Goal: Information Seeking & Learning: Stay updated

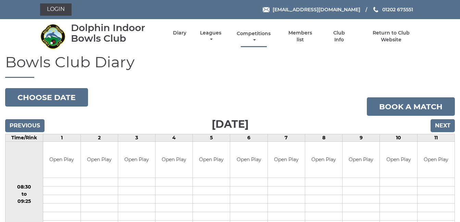
click at [255, 33] on link "Competitions" at bounding box center [253, 36] width 37 height 13
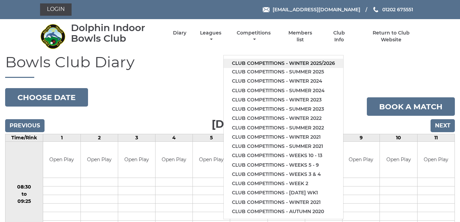
click at [274, 61] on link "Club competitions - Winter 2025/2026" at bounding box center [283, 63] width 119 height 9
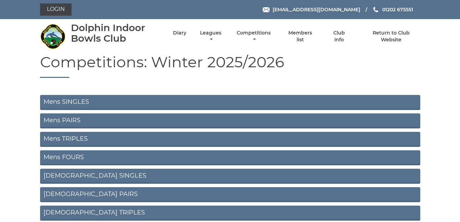
click at [69, 135] on link "Mens TRIPLES" at bounding box center [230, 139] width 380 height 15
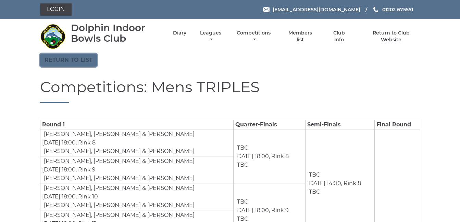
click at [64, 55] on link "Return to list" at bounding box center [68, 60] width 57 height 13
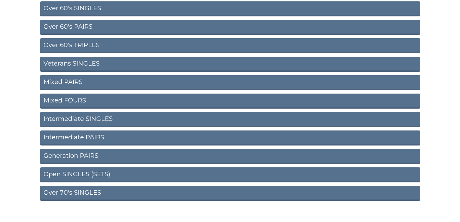
scroll to position [271, 0]
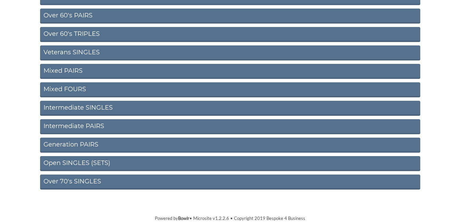
click at [63, 123] on link "Intermediate PAIRS" at bounding box center [230, 126] width 380 height 15
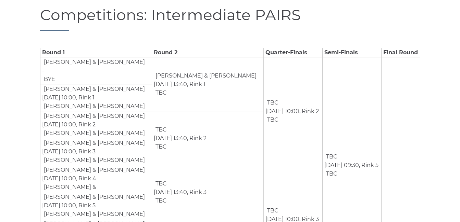
scroll to position [1, 0]
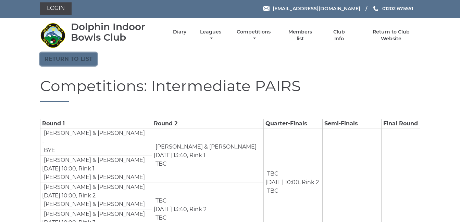
click at [67, 58] on link "Return to list" at bounding box center [68, 59] width 57 height 13
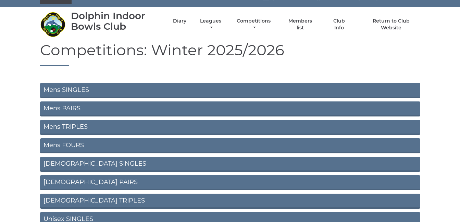
scroll to position [14, 0]
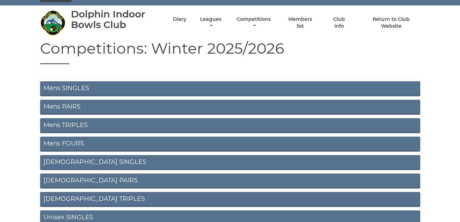
click at [52, 122] on link "Mens TRIPLES" at bounding box center [230, 125] width 380 height 15
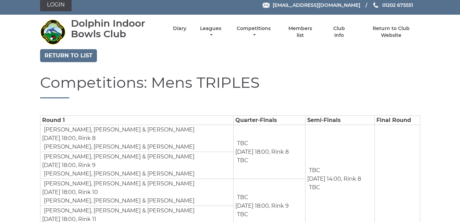
scroll to position [4, 0]
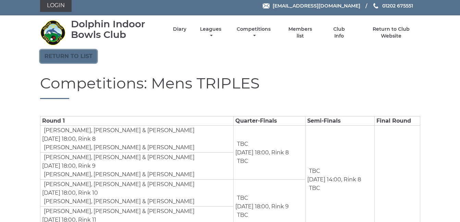
click at [65, 55] on link "Return to list" at bounding box center [68, 56] width 57 height 13
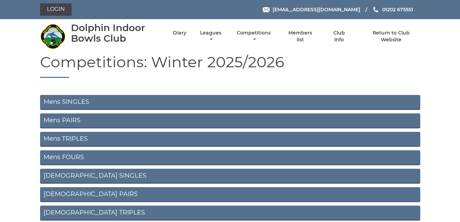
click at [55, 101] on link "Mens SINGLES" at bounding box center [230, 102] width 380 height 15
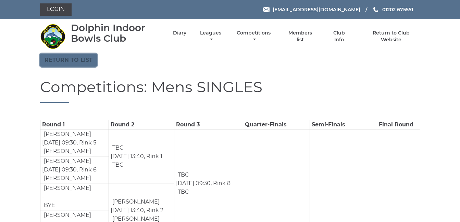
click at [64, 59] on link "Return to list" at bounding box center [68, 60] width 57 height 13
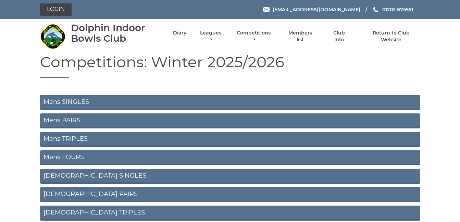
click at [54, 119] on link "Mens PAIRS" at bounding box center [230, 121] width 380 height 15
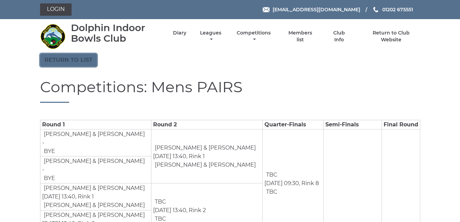
click at [66, 57] on link "Return to list" at bounding box center [68, 60] width 57 height 13
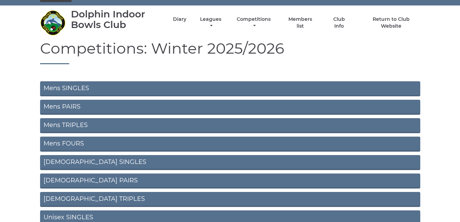
scroll to position [27, 0]
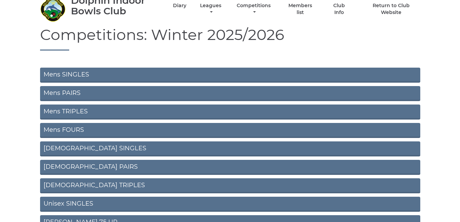
click at [51, 128] on link "Mens FOURS" at bounding box center [230, 130] width 380 height 15
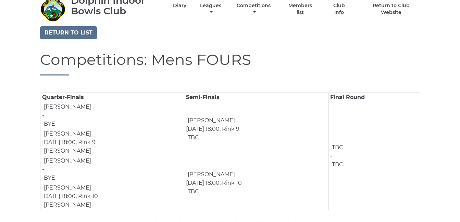
scroll to position [33, 0]
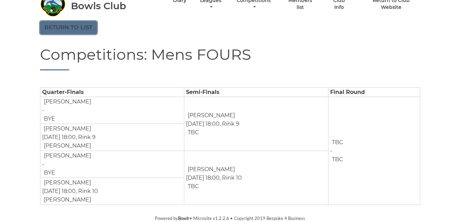
click at [68, 25] on link "Return to list" at bounding box center [68, 27] width 57 height 13
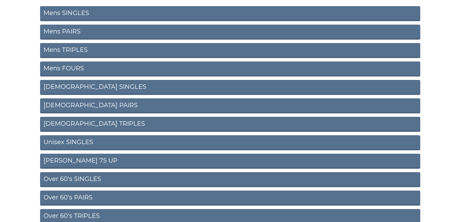
scroll to position [96, 0]
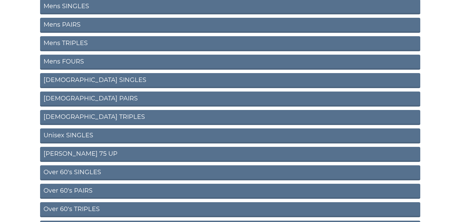
click at [58, 77] on link "[DEMOGRAPHIC_DATA] SINGLES" at bounding box center [230, 80] width 380 height 15
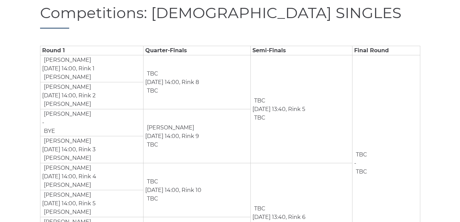
scroll to position [45, 0]
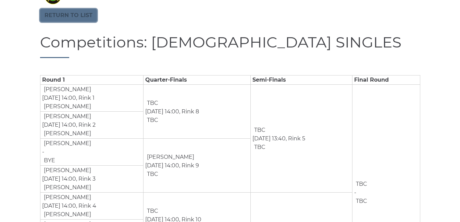
click at [69, 13] on link "Return to list" at bounding box center [68, 15] width 57 height 13
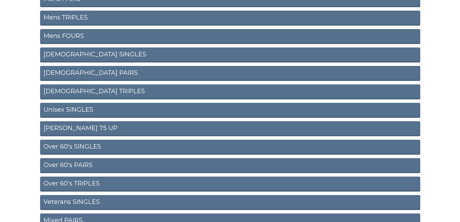
scroll to position [123, 0]
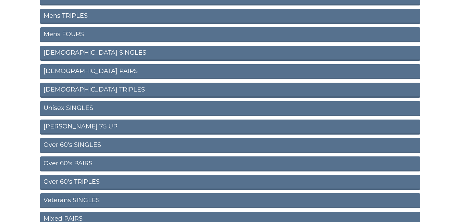
click at [75, 69] on link "Ladies PAIRS" at bounding box center [230, 71] width 380 height 15
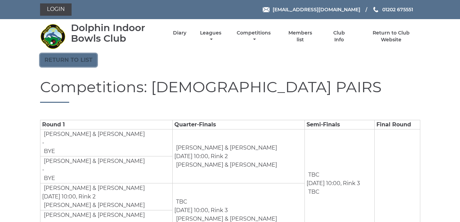
click at [63, 59] on link "Return to list" at bounding box center [68, 60] width 57 height 13
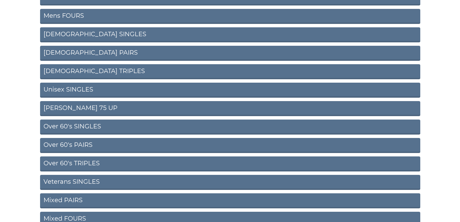
scroll to position [151, 0]
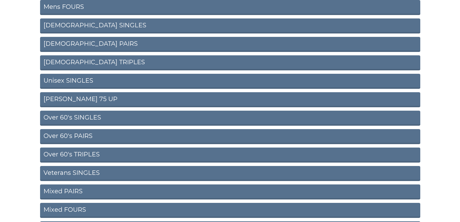
click at [68, 62] on link "[DEMOGRAPHIC_DATA] TRIPLES" at bounding box center [230, 62] width 380 height 15
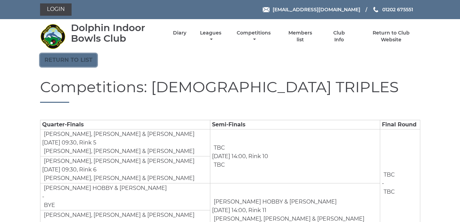
click at [70, 58] on link "Return to list" at bounding box center [68, 60] width 57 height 13
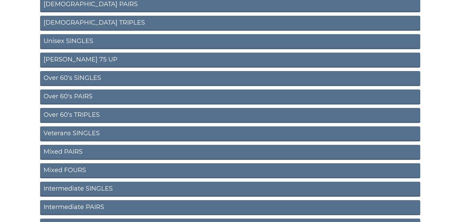
scroll to position [192, 0]
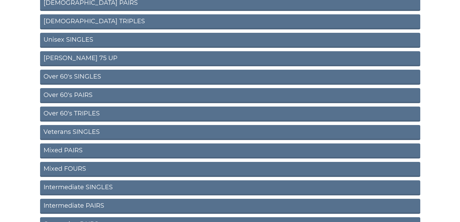
click at [70, 37] on link "Unisex SINGLES" at bounding box center [230, 40] width 380 height 15
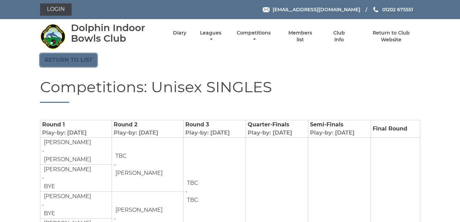
click at [71, 59] on link "Return to list" at bounding box center [68, 60] width 57 height 13
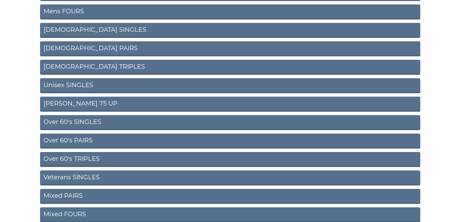
scroll to position [164, 0]
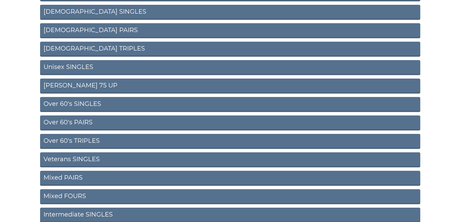
click at [65, 84] on link "Ron Jeffery 75 UP" at bounding box center [230, 86] width 380 height 15
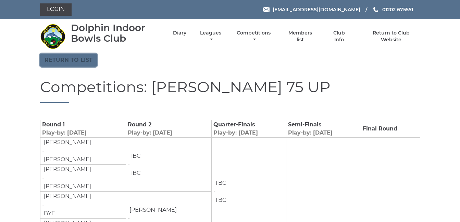
click at [67, 59] on link "Return to list" at bounding box center [68, 60] width 57 height 13
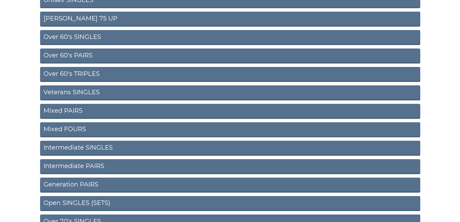
scroll to position [230, 0]
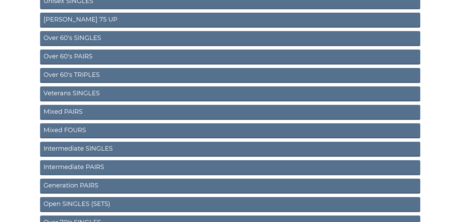
click at [66, 37] on link "Over 60's SINGLES" at bounding box center [230, 38] width 380 height 15
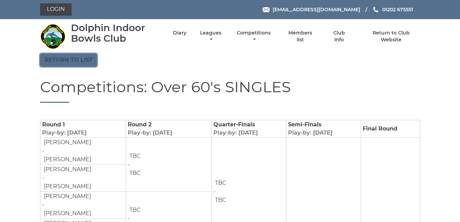
click at [62, 61] on link "Return to list" at bounding box center [68, 60] width 57 height 13
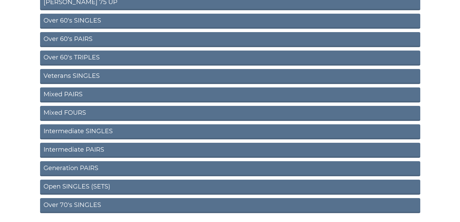
scroll to position [260, 0]
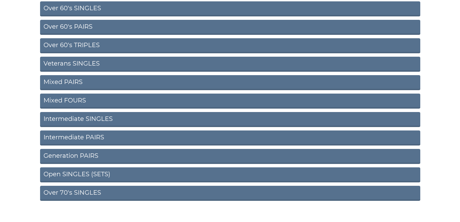
click at [81, 24] on link "Over 60's PAIRS" at bounding box center [230, 27] width 380 height 15
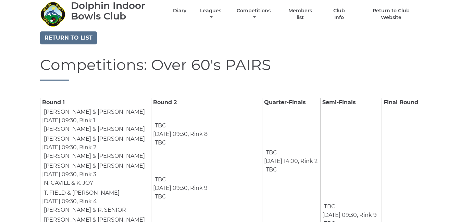
drag, startPoint x: 16, startPoint y: 71, endPoint x: 15, endPoint y: 93, distance: 21.6
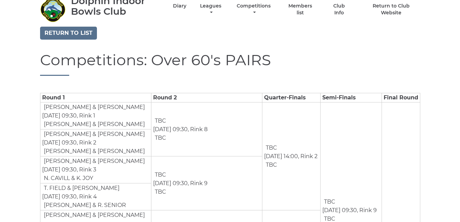
scroll to position [27, 0]
drag, startPoint x: 15, startPoint y: 93, endPoint x: 15, endPoint y: 118, distance: 25.0
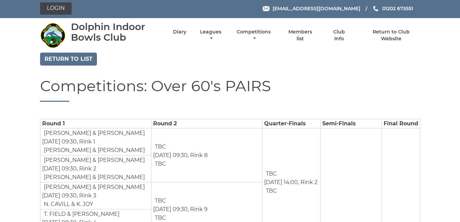
scroll to position [0, 0]
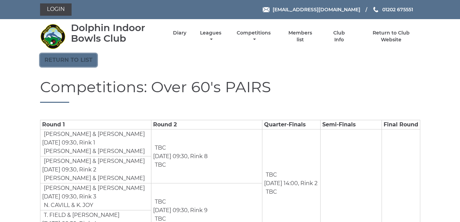
click at [71, 59] on link "Return to list" at bounding box center [68, 60] width 57 height 13
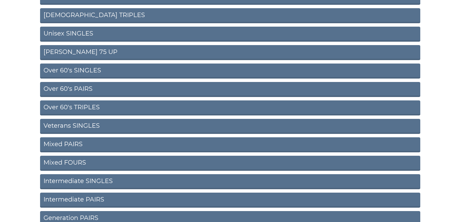
scroll to position [205, 0]
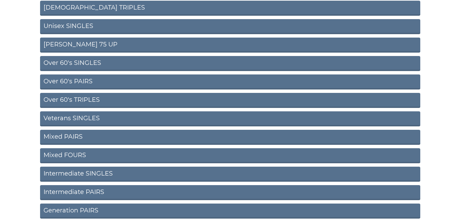
click at [71, 99] on link "Over 60's TRIPLES" at bounding box center [230, 100] width 380 height 15
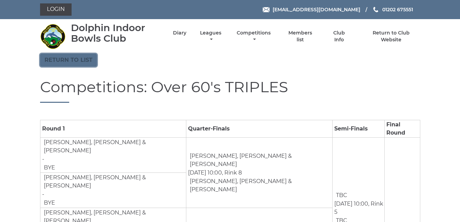
click at [67, 57] on link "Return to list" at bounding box center [68, 60] width 57 height 13
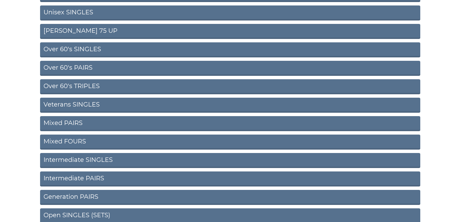
scroll to position [271, 0]
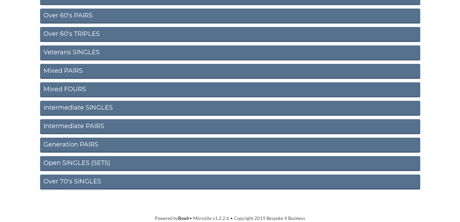
click at [67, 50] on link "Veterans SINGLES" at bounding box center [230, 53] width 380 height 15
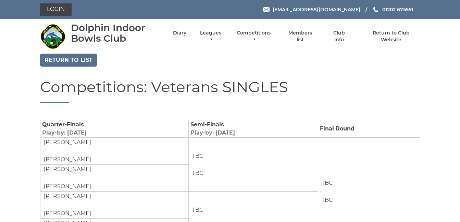
click at [31, 63] on section "Return to list Competitions: Veterans SINGLES Quarter-Finals Play-by: [DATE] Se…" at bounding box center [230, 150] width 460 height 192
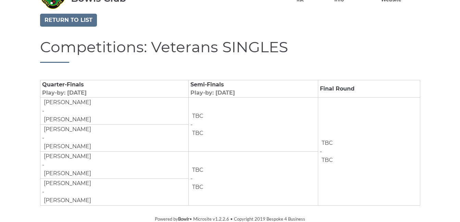
scroll to position [41, 0]
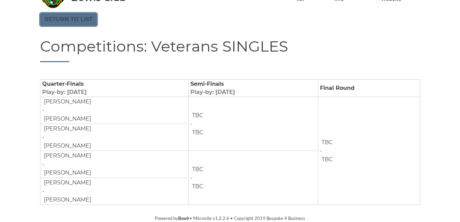
click at [63, 19] on link "Return to list" at bounding box center [68, 19] width 57 height 13
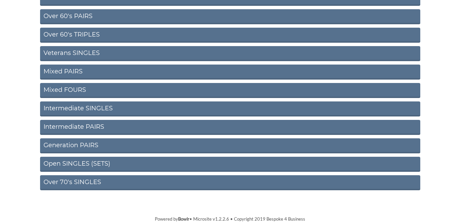
scroll to position [271, 0]
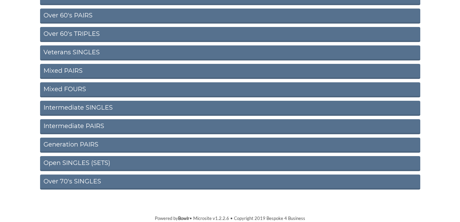
click at [59, 70] on link "Mixed PAIRS" at bounding box center [230, 71] width 380 height 15
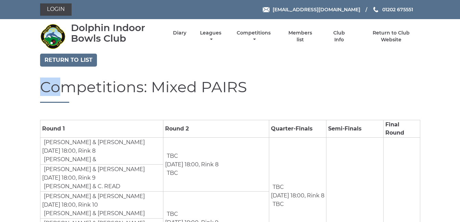
drag, startPoint x: 0, startPoint y: 0, endPoint x: 21, endPoint y: 92, distance: 94.2
drag, startPoint x: 21, startPoint y: 92, endPoint x: 16, endPoint y: 109, distance: 18.2
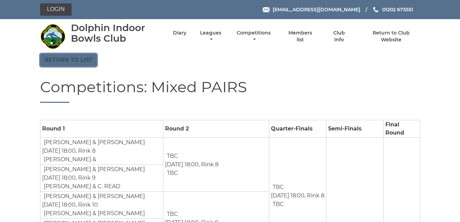
click at [71, 57] on link "Return to list" at bounding box center [68, 60] width 57 height 13
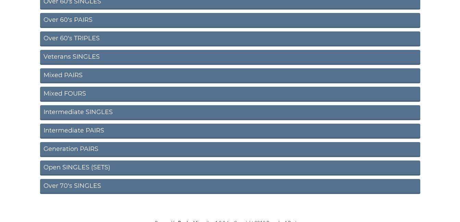
scroll to position [271, 0]
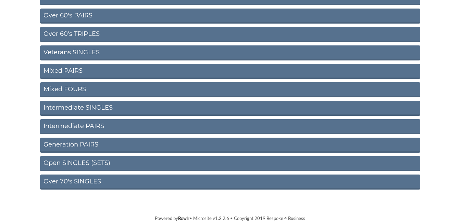
click at [78, 180] on link "Over 70's SINGLES" at bounding box center [230, 182] width 380 height 15
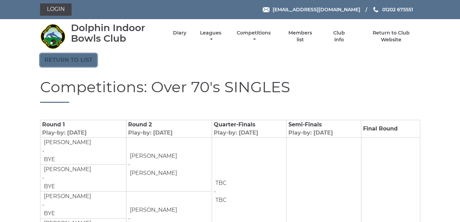
click at [62, 59] on link "Return to list" at bounding box center [68, 60] width 57 height 13
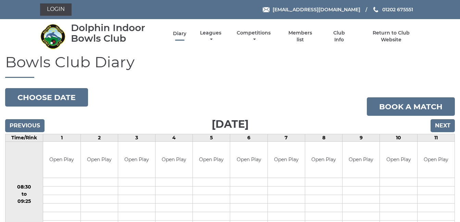
click at [181, 33] on link "Diary" at bounding box center [179, 33] width 13 height 7
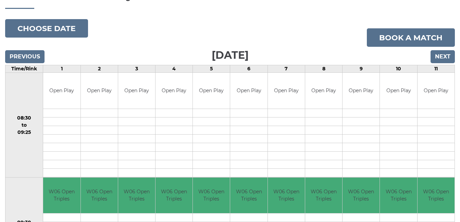
scroll to position [14, 0]
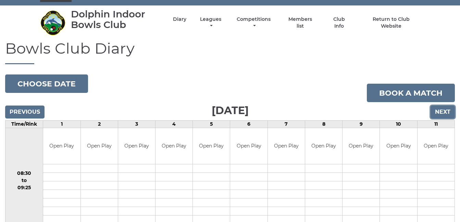
click at [447, 109] on input "Next" at bounding box center [442, 112] width 24 height 13
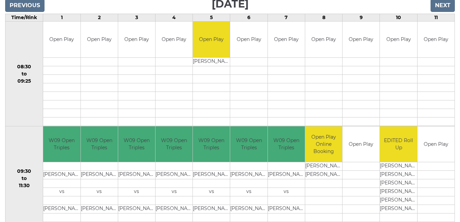
scroll to position [110, 0]
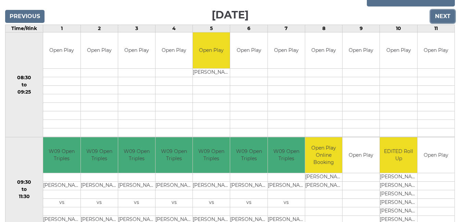
click at [445, 15] on input "Next" at bounding box center [442, 16] width 24 height 13
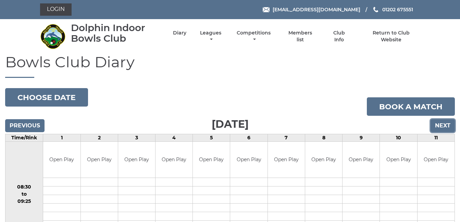
click at [443, 125] on input "Next" at bounding box center [442, 125] width 24 height 13
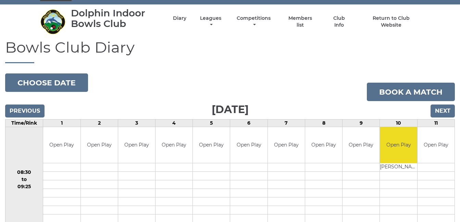
scroll to position [14, 0]
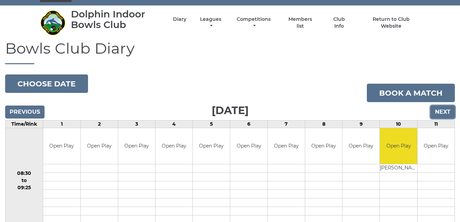
click at [443, 110] on input "Next" at bounding box center [442, 112] width 24 height 13
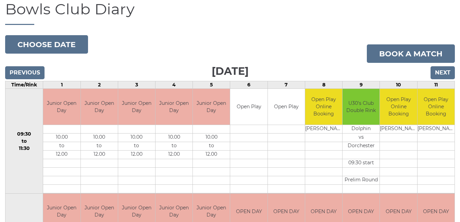
scroll to position [37, 0]
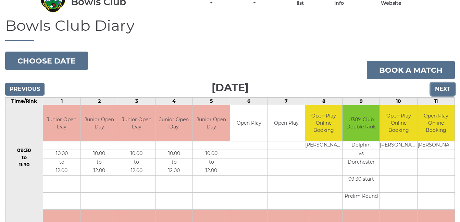
click at [442, 87] on input "Next" at bounding box center [442, 89] width 24 height 13
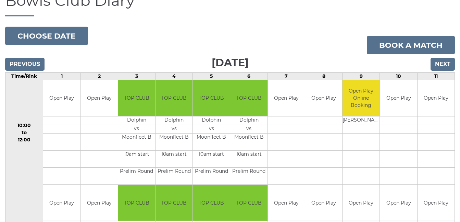
scroll to position [41, 0]
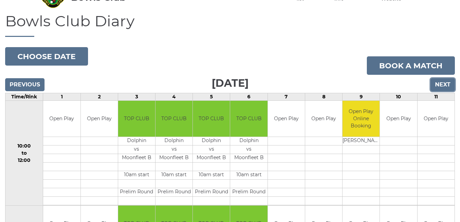
click at [442, 79] on input "Next" at bounding box center [442, 84] width 24 height 13
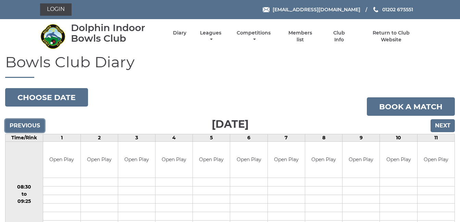
click at [24, 122] on input "Previous" at bounding box center [24, 125] width 39 height 13
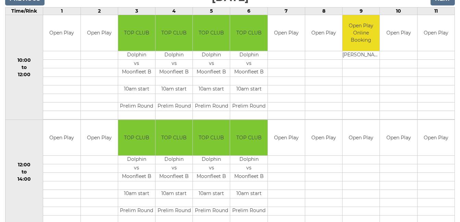
scroll to position [110, 0]
